Goal: Find specific page/section: Find specific page/section

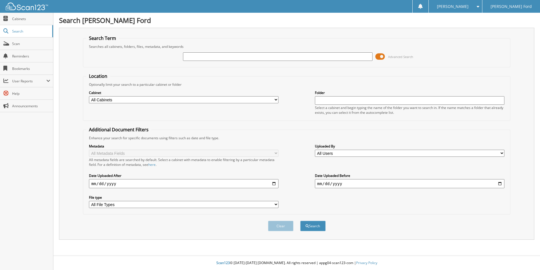
click at [196, 59] on input "text" at bounding box center [278, 56] width 190 height 8
type input "703204"
click at [300, 220] on button "Search" at bounding box center [312, 225] width 25 height 10
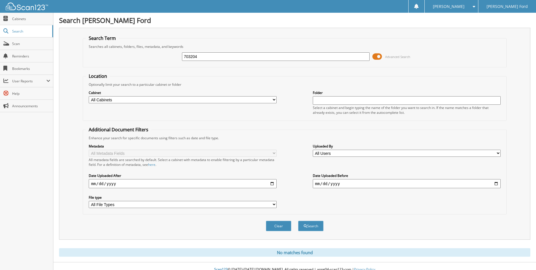
click at [378, 57] on span at bounding box center [378, 56] width 10 height 8
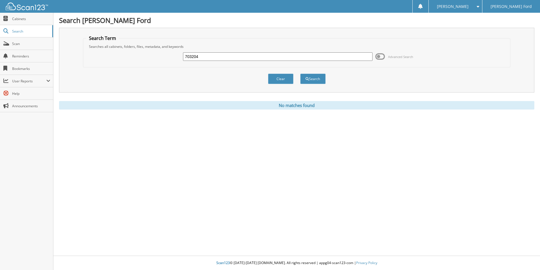
click at [382, 56] on span at bounding box center [381, 56] width 10 height 8
